Goal: Check status: Check status

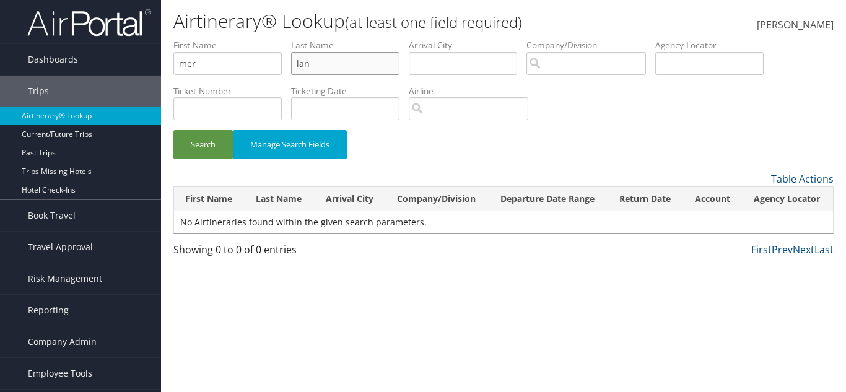
drag, startPoint x: 349, startPoint y: 59, endPoint x: 167, endPoint y: 45, distance: 182.1
click at [159, 47] on div "Dashboards AirPortal 360™ (Manager) AirPortal 360™ (Agent) My Travel Dashboard …" at bounding box center [423, 196] width 846 height 392
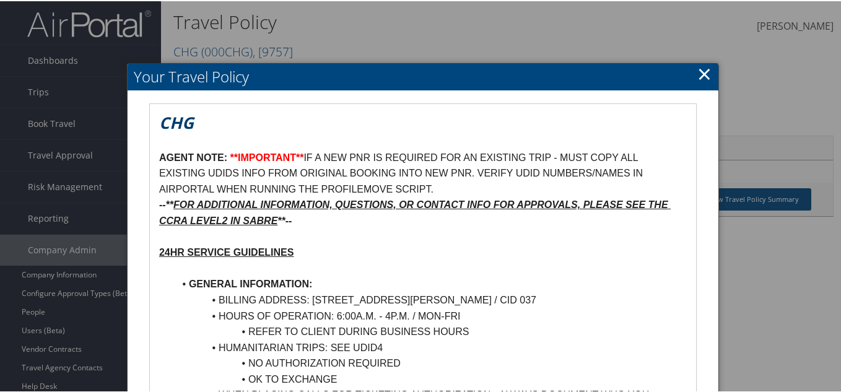
click at [705, 76] on link "×" at bounding box center [704, 72] width 14 height 25
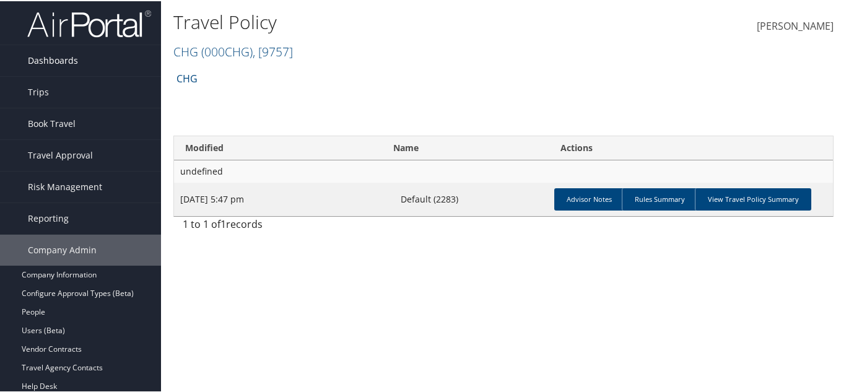
click at [149, 52] on link "Dashboards" at bounding box center [80, 59] width 161 height 31
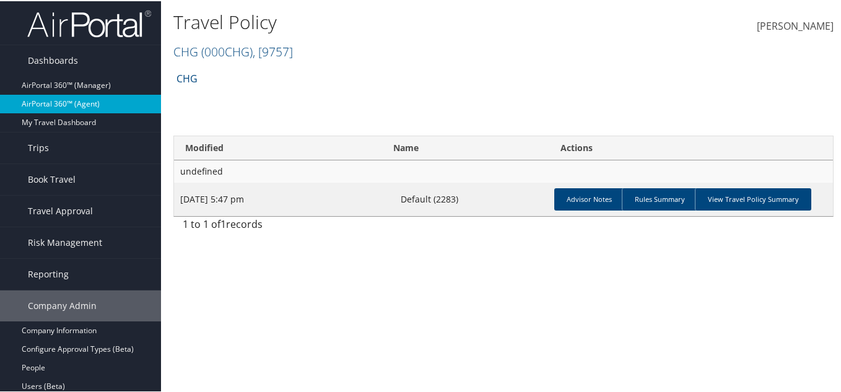
click at [147, 98] on link "AirPortal 360™ (Agent)" at bounding box center [80, 103] width 161 height 19
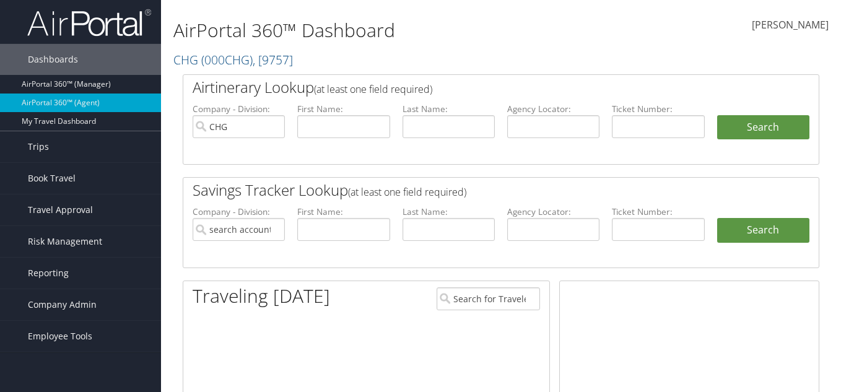
type input "CHG"
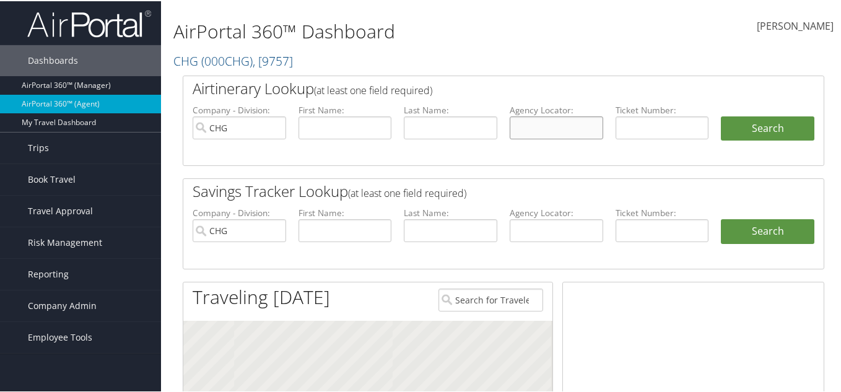
click at [570, 129] on input "text" at bounding box center [557, 126] width 94 height 23
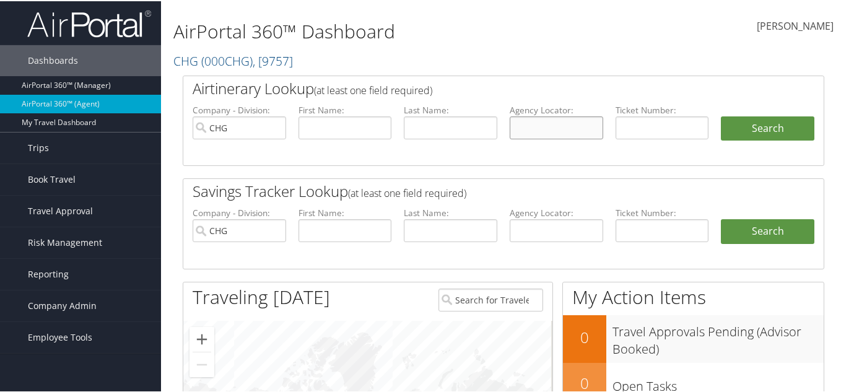
paste input "lan"
type input "lan"
click at [255, 134] on input "CHG" at bounding box center [240, 126] width 94 height 23
drag, startPoint x: 534, startPoint y: 133, endPoint x: 409, endPoint y: 128, distance: 125.8
click at [409, 130] on ul "Company - Division: First Name: Last Name: Agency Locator: lan Departure Date R…" at bounding box center [503, 134] width 634 height 62
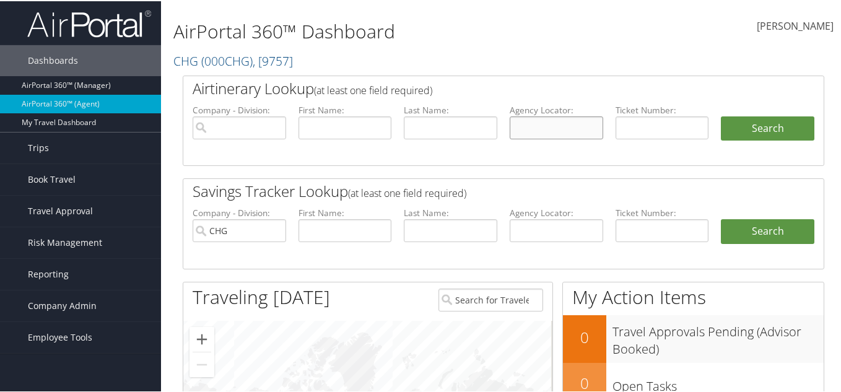
click at [561, 129] on input "text" at bounding box center [557, 126] width 94 height 23
paste input "DC805K"
type input "DC805K"
click at [730, 113] on ul "Company - Division: First Name: Last Name: Agency Locator: DC805K Departure Dat…" at bounding box center [503, 134] width 634 height 62
click at [737, 123] on button "Search" at bounding box center [768, 127] width 94 height 25
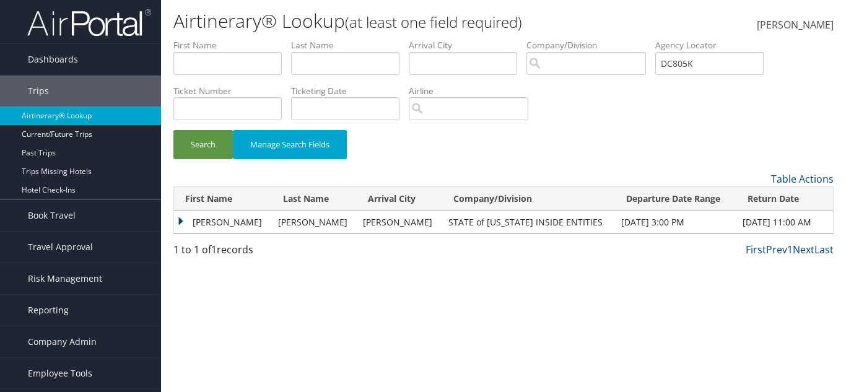
click at [179, 222] on td "LUIS FERNANDO" at bounding box center [223, 222] width 98 height 22
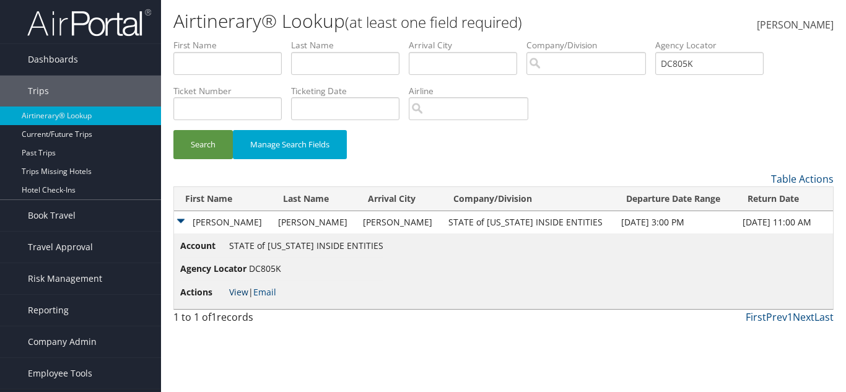
click at [238, 291] on link "View" at bounding box center [238, 292] width 19 height 12
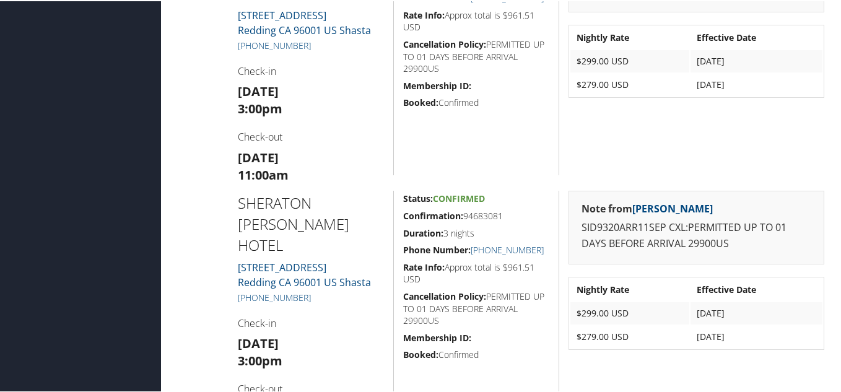
scroll to position [1796, 0]
